Goal: Transaction & Acquisition: Purchase product/service

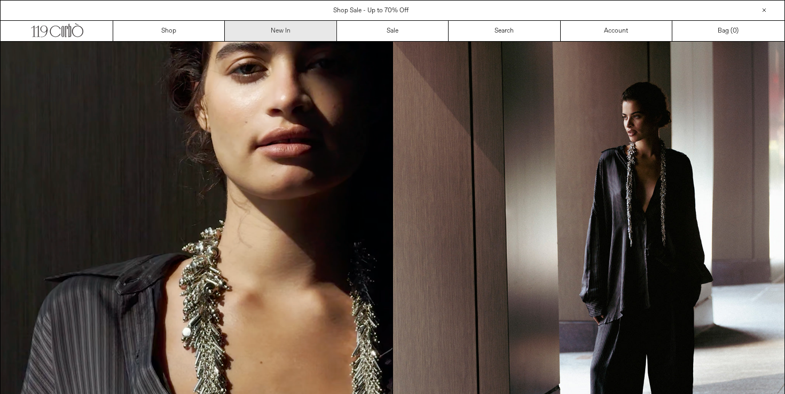
click at [261, 25] on link "New In" at bounding box center [281, 31] width 112 height 20
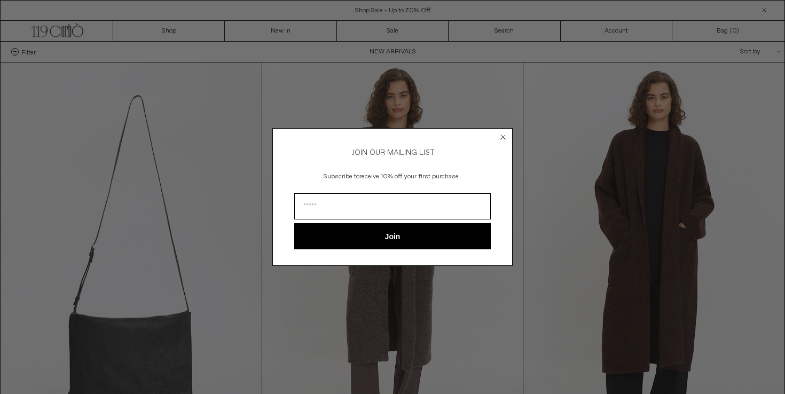
click at [502, 132] on circle "Close dialog" at bounding box center [503, 137] width 10 height 10
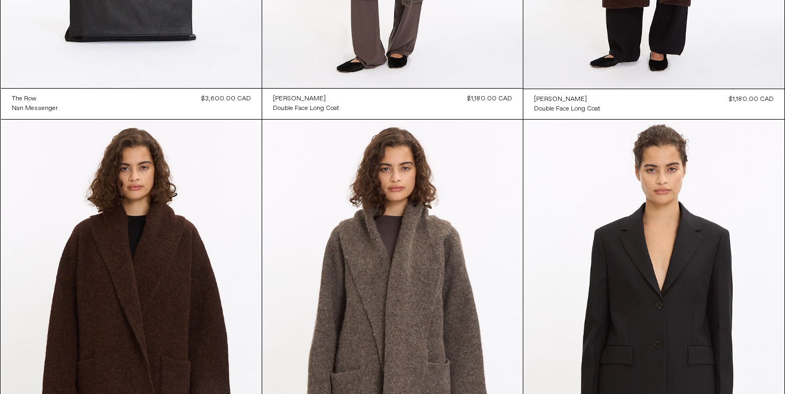
scroll to position [673, 0]
